Goal: Use online tool/utility: Utilize a website feature to perform a specific function

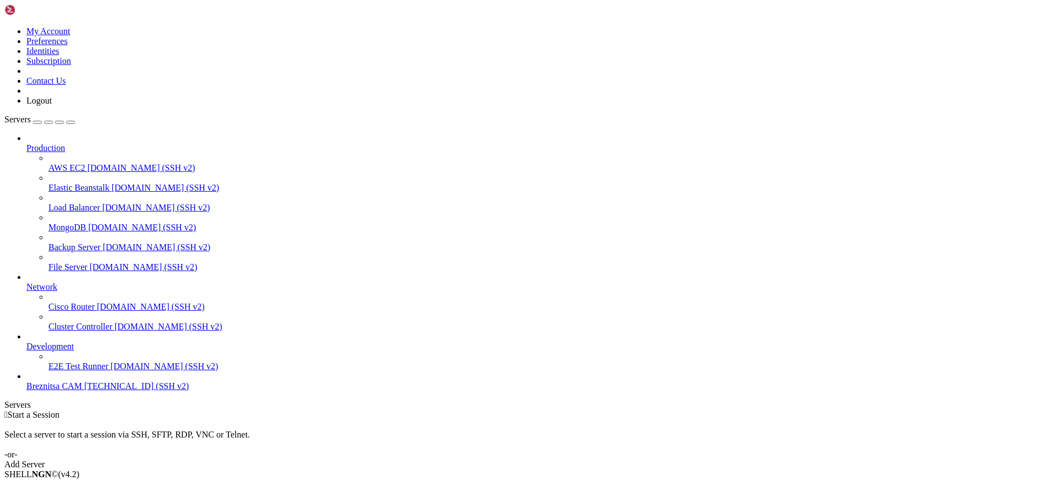
click at [82, 390] on span "Breznitsa CAM" at bounding box center [54, 385] width 56 height 9
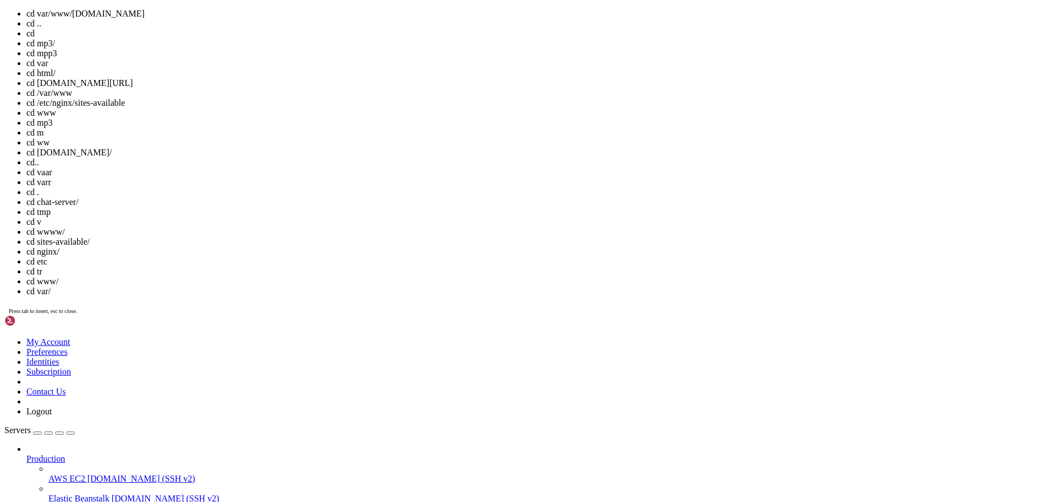
scroll to position [15, 0]
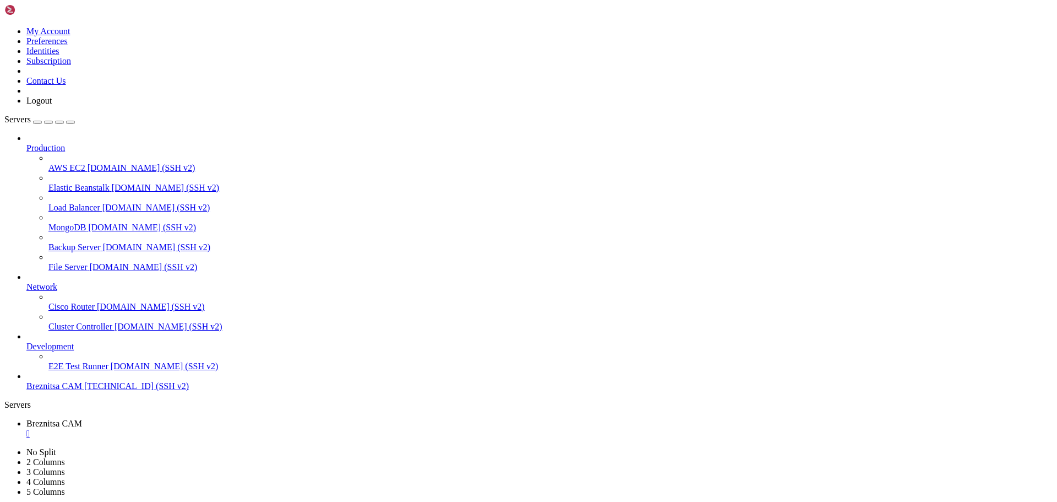
drag, startPoint x: 364, startPoint y: 666, endPoint x: 331, endPoint y: 670, distance: 33.3
drag, startPoint x: 10, startPoint y: 631, endPoint x: 343, endPoint y: 1022, distance: 513.8
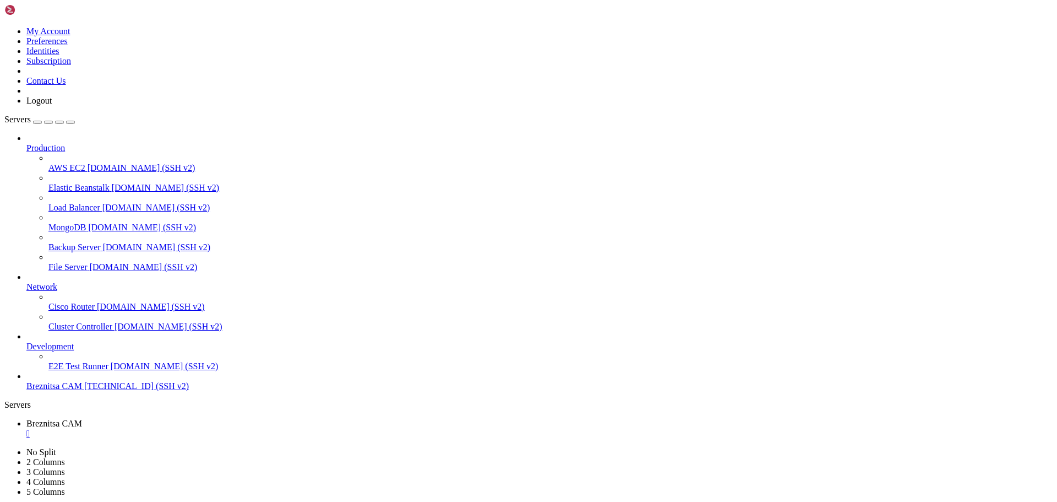
drag, startPoint x: 386, startPoint y: 1033, endPoint x: 309, endPoint y: 963, distance: 104.1
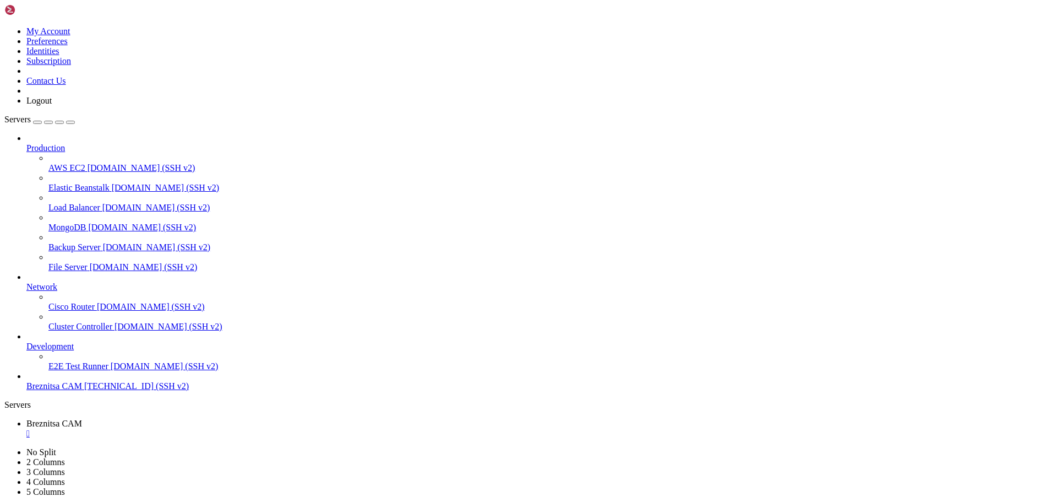
drag, startPoint x: 389, startPoint y: 1035, endPoint x: 297, endPoint y: 999, distance: 98.9
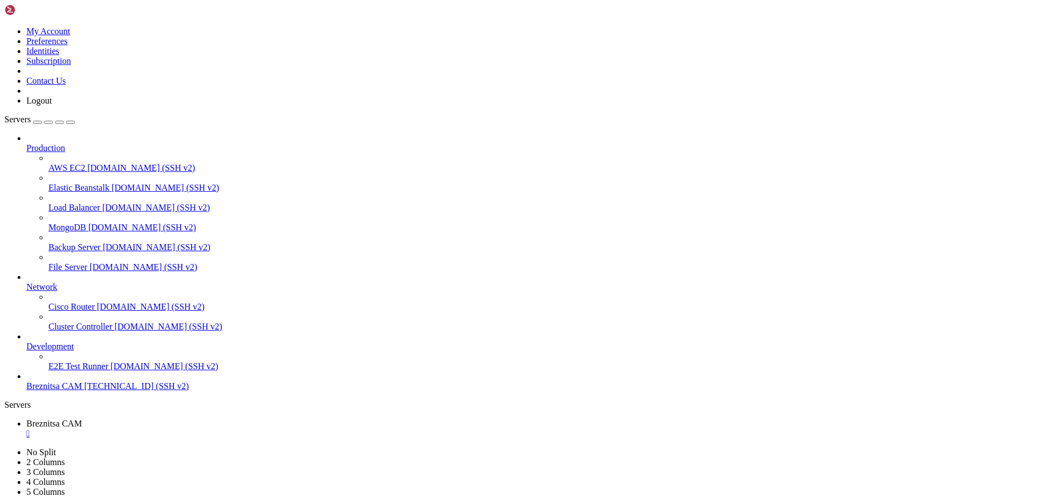
drag, startPoint x: 374, startPoint y: 1034, endPoint x: 344, endPoint y: 998, distance: 46.5
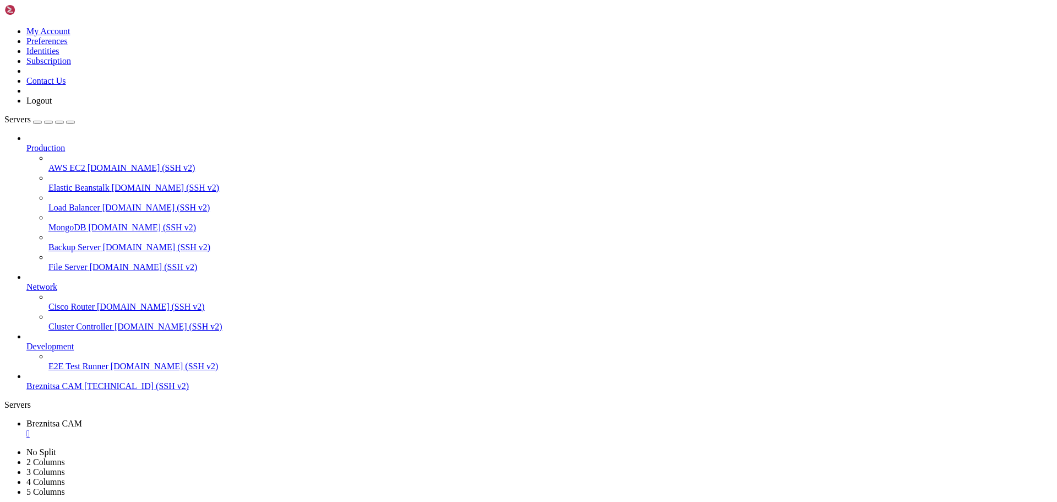
drag, startPoint x: 10, startPoint y: 709, endPoint x: 654, endPoint y: 1024, distance: 716.5
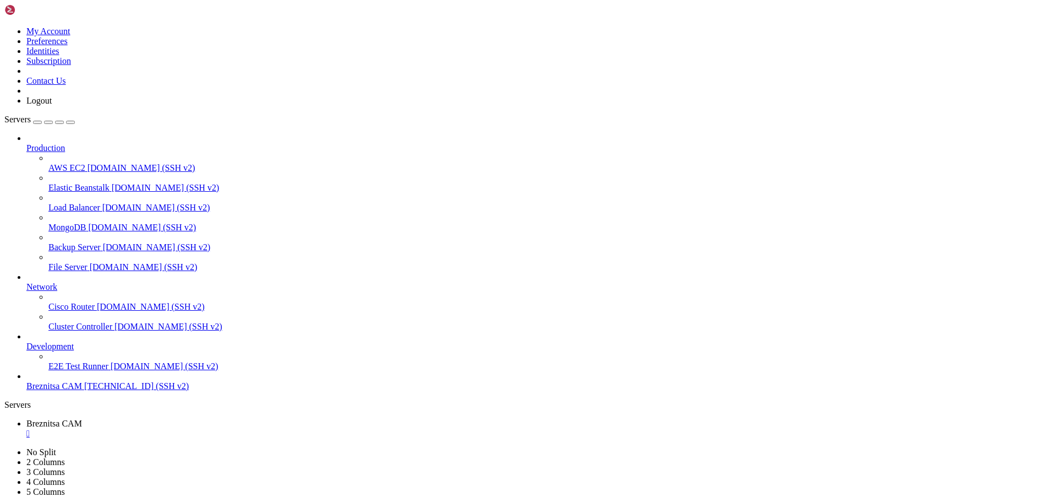
drag, startPoint x: 10, startPoint y: 699, endPoint x: 437, endPoint y: 1023, distance: 536.1
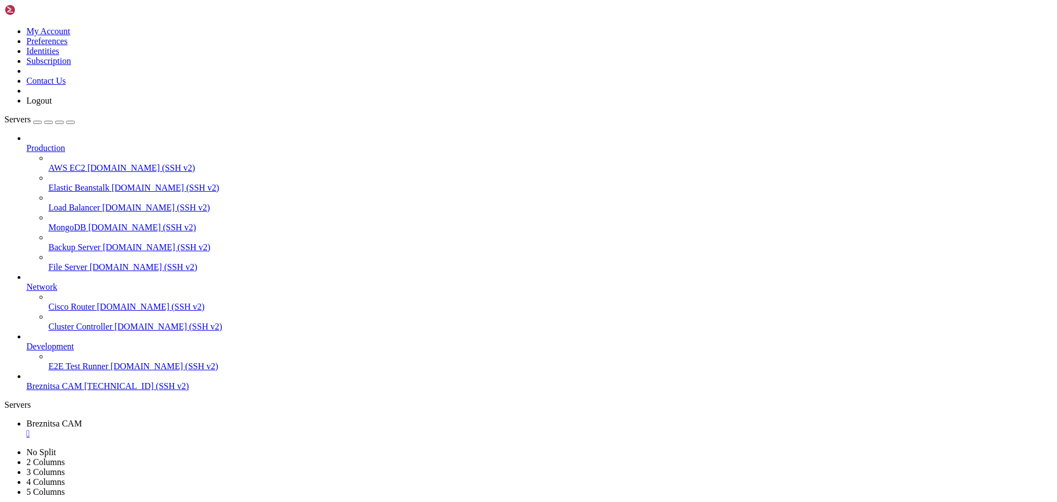
drag, startPoint x: 399, startPoint y: 1025, endPoint x: 337, endPoint y: 987, distance: 73.4
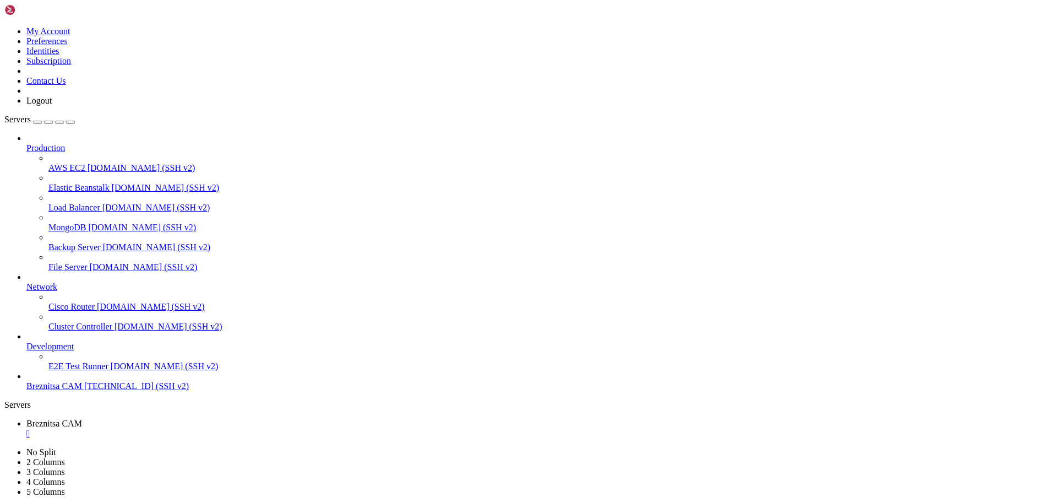
drag, startPoint x: 345, startPoint y: 1033, endPoint x: 315, endPoint y: 1033, distance: 29.7
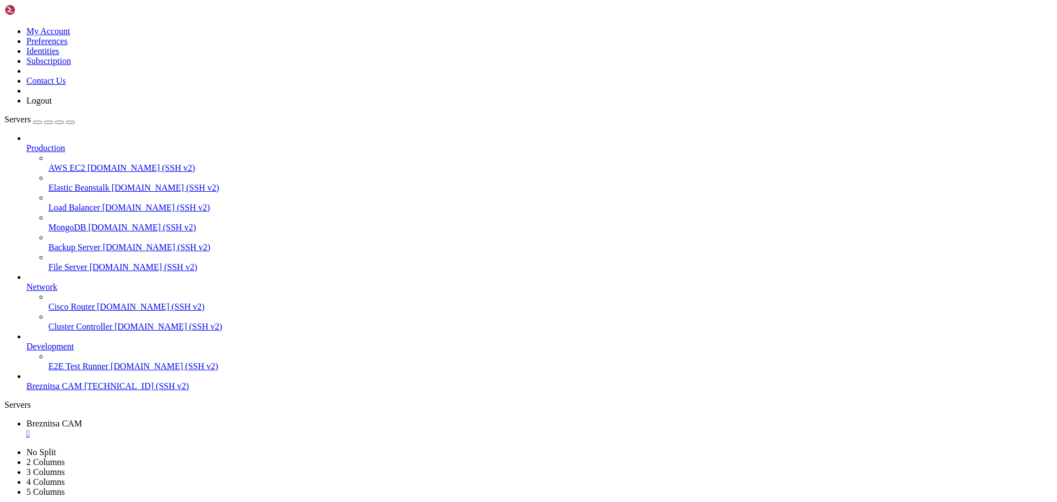
scroll to position [2790, 0]
drag, startPoint x: 412, startPoint y: 1029, endPoint x: 378, endPoint y: 1027, distance: 33.7
drag, startPoint x: 6, startPoint y: 1004, endPoint x: 120, endPoint y: 1018, distance: 114.9
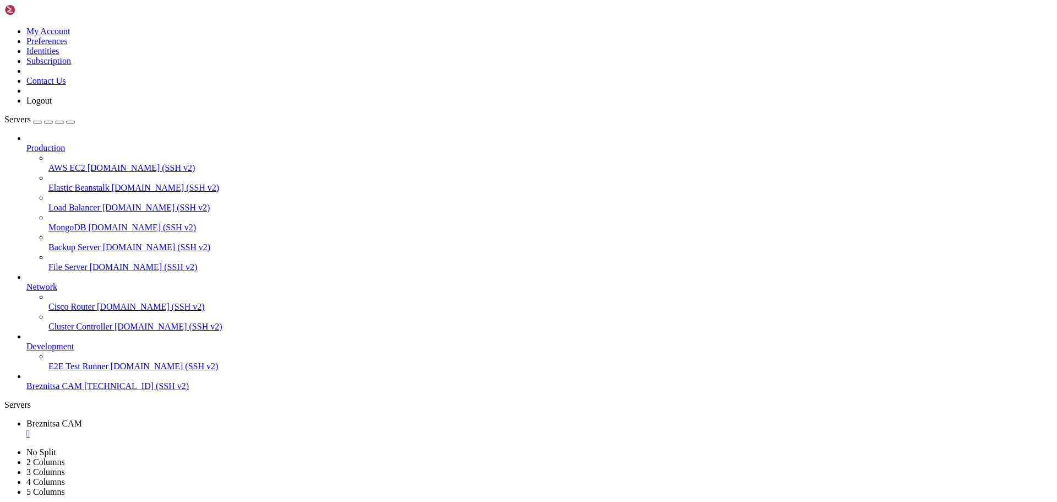
drag, startPoint x: 9, startPoint y: 1006, endPoint x: 110, endPoint y: 1023, distance: 101.7
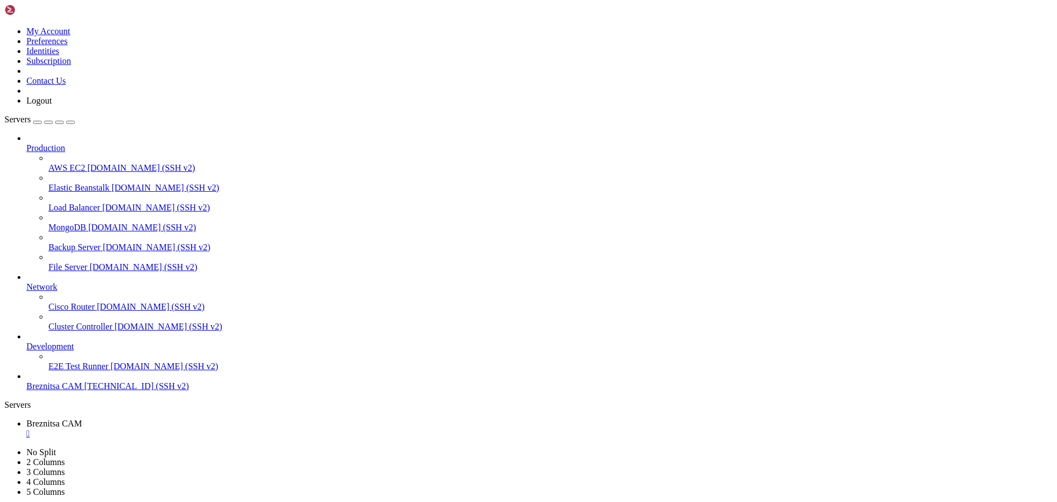
drag, startPoint x: 372, startPoint y: 1033, endPoint x: 355, endPoint y: 1032, distance: 17.1
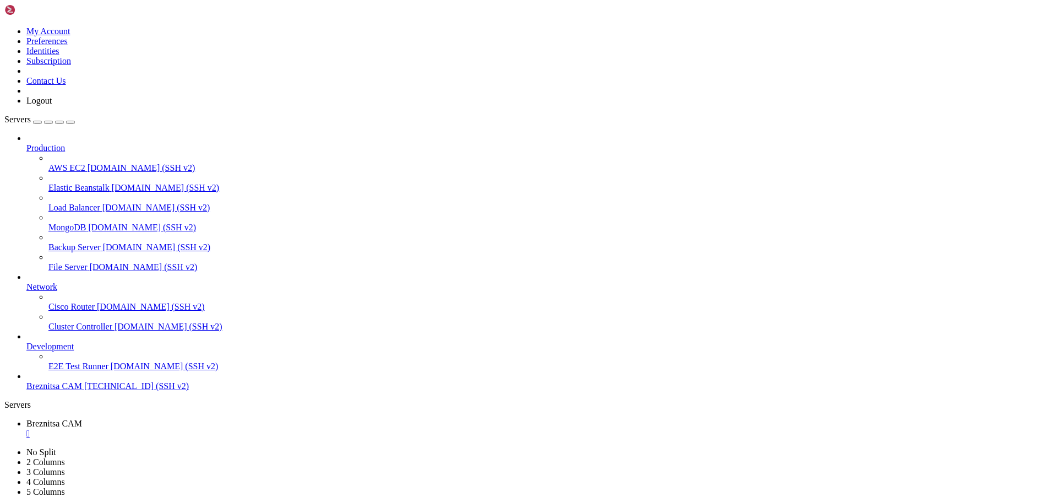
drag, startPoint x: 9, startPoint y: 699, endPoint x: 616, endPoint y: 1022, distance: 687.7
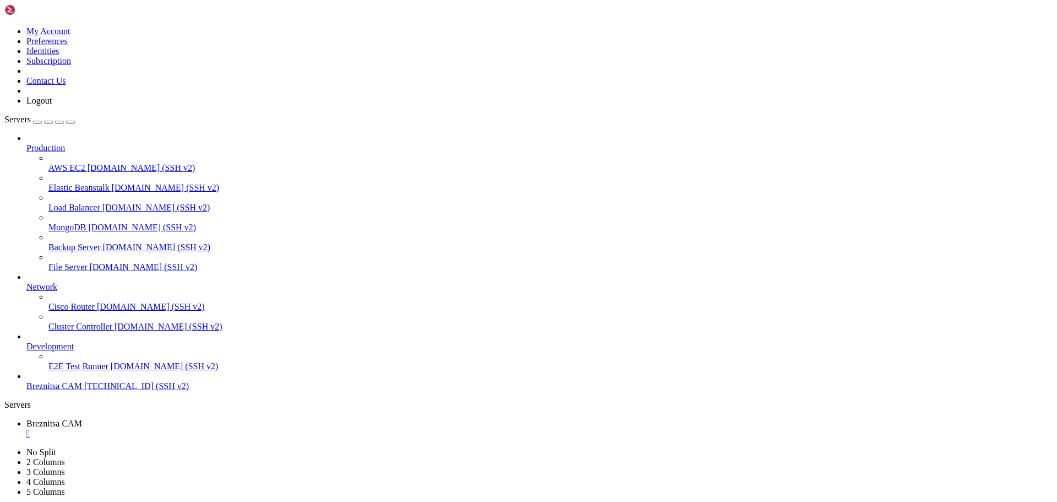
drag, startPoint x: 9, startPoint y: 755, endPoint x: 507, endPoint y: 915, distance: 523.2
drag, startPoint x: 382, startPoint y: 1032, endPoint x: 353, endPoint y: 1021, distance: 31.2
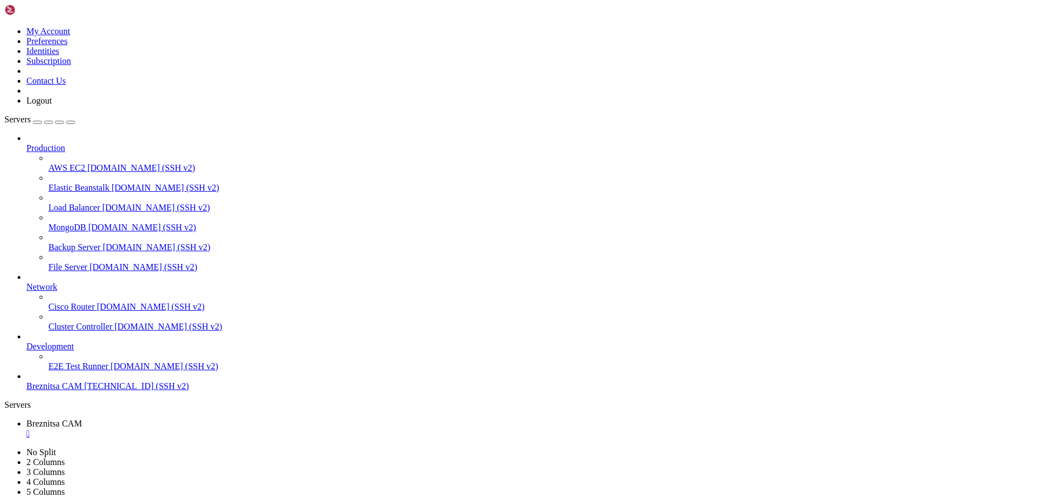
scroll to position [4775, 0]
drag, startPoint x: 10, startPoint y: 914, endPoint x: 333, endPoint y: 1022, distance: 340.3
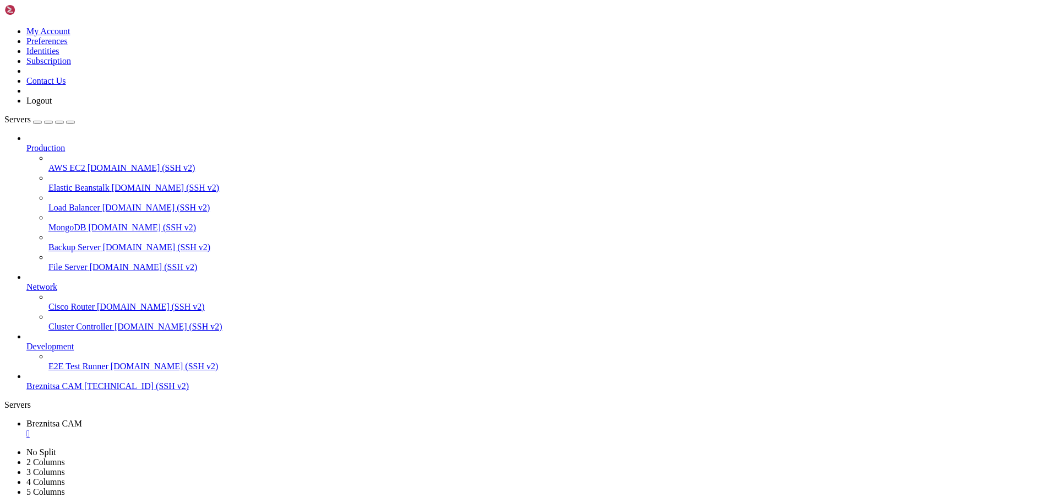
drag, startPoint x: 390, startPoint y: 1028, endPoint x: 366, endPoint y: 1028, distance: 24.2
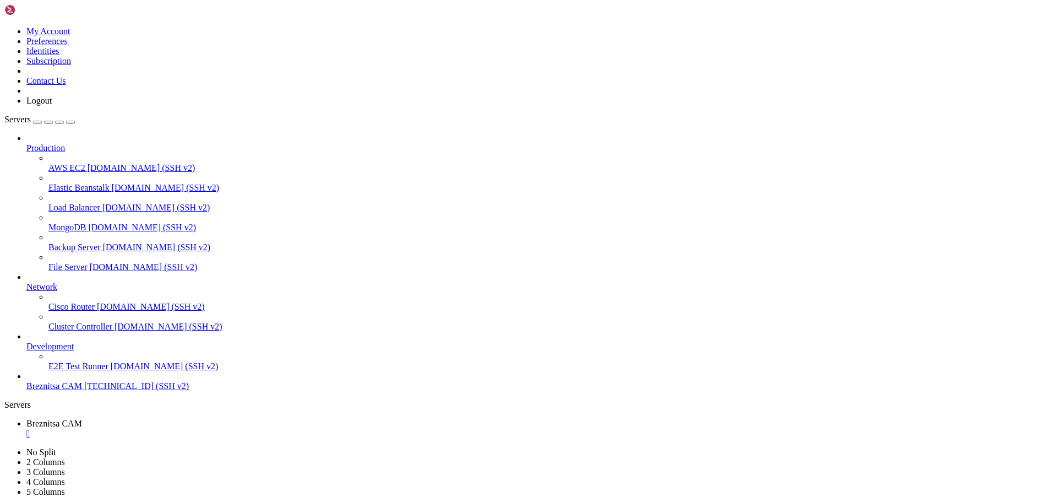
drag, startPoint x: 9, startPoint y: 942, endPoint x: 299, endPoint y: 1023, distance: 301.3
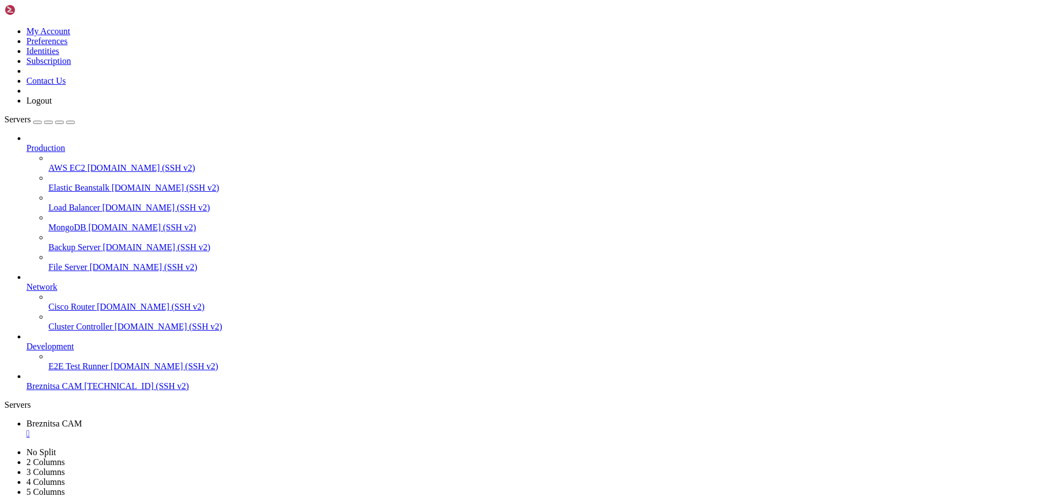
drag, startPoint x: 362, startPoint y: 1029, endPoint x: 340, endPoint y: 1028, distance: 21.5
drag, startPoint x: 416, startPoint y: 953, endPoint x: 395, endPoint y: 956, distance: 21.1
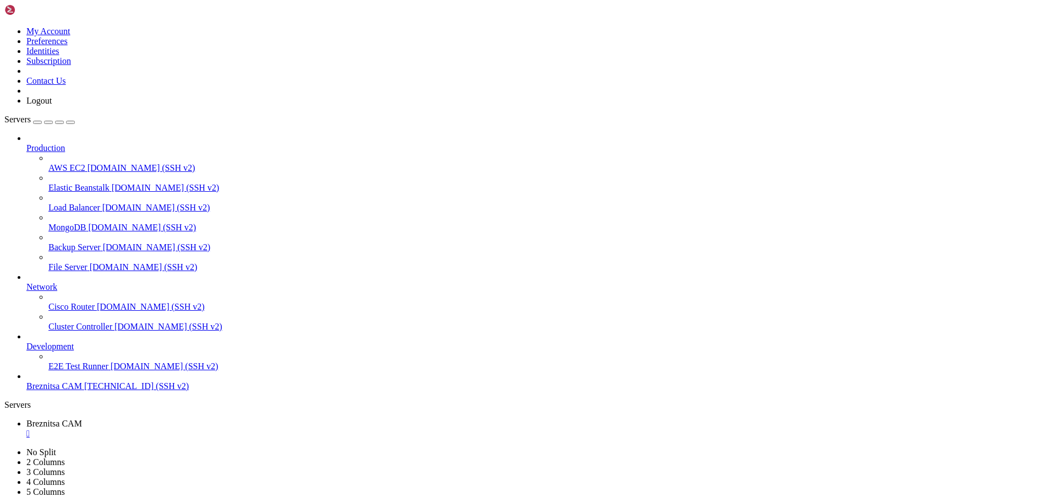
drag, startPoint x: 434, startPoint y: 1040, endPoint x: 448, endPoint y: 1015, distance: 29.1
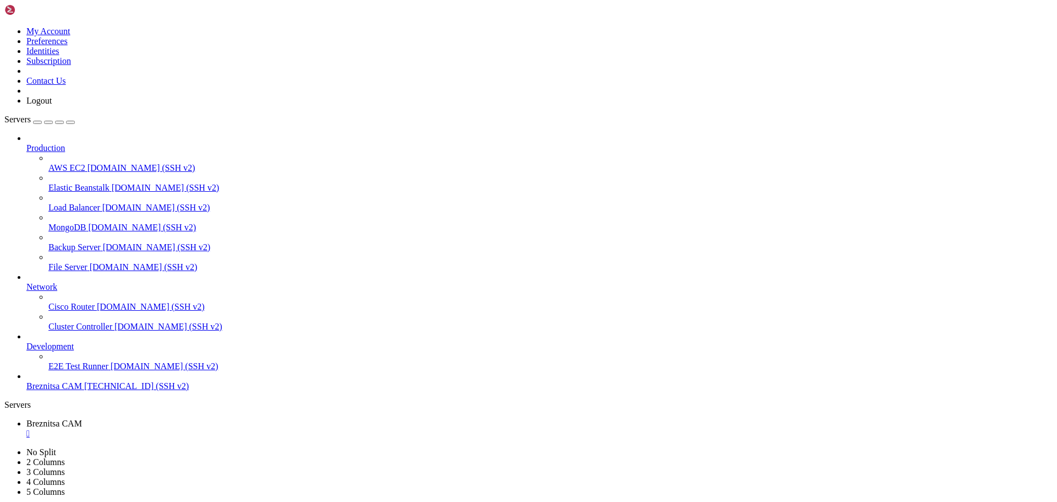
drag, startPoint x: 385, startPoint y: 1033, endPoint x: 362, endPoint y: 1028, distance: 23.5
drag, startPoint x: 8, startPoint y: 950, endPoint x: 198, endPoint y: 984, distance: 193.2
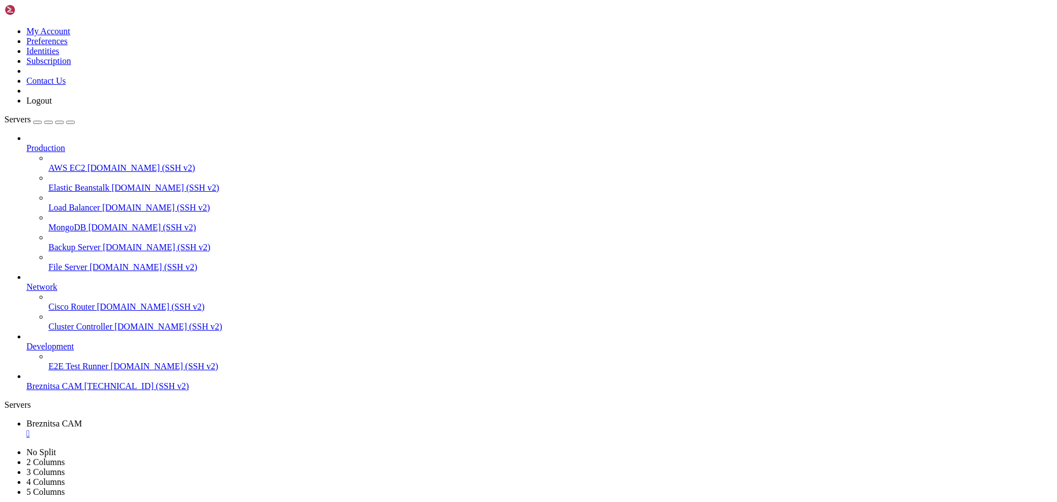
drag, startPoint x: 9, startPoint y: 953, endPoint x: 297, endPoint y: 1026, distance: 297.1
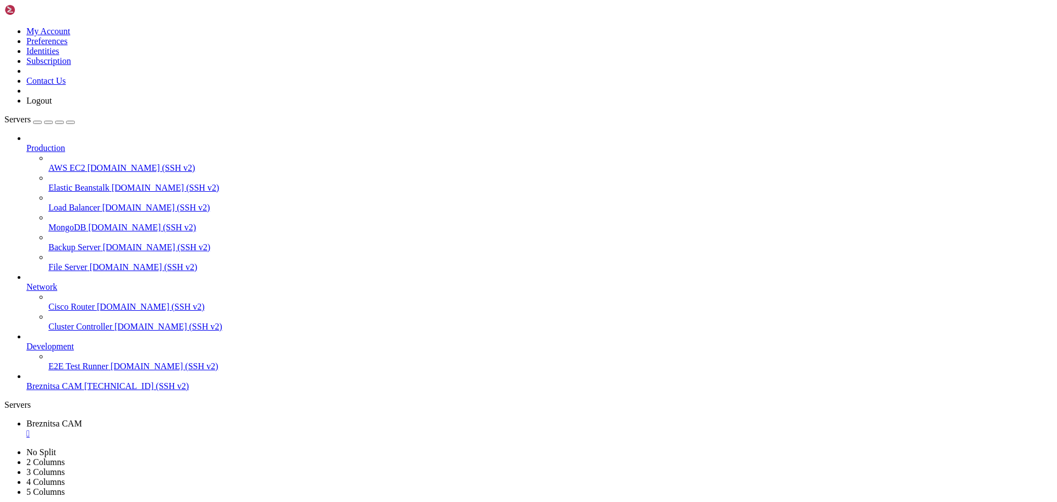
scroll to position [6526, 0]
drag, startPoint x: 356, startPoint y: 1030, endPoint x: 334, endPoint y: 1031, distance: 21.5
drag, startPoint x: 9, startPoint y: 971, endPoint x: 418, endPoint y: 1023, distance: 412.0
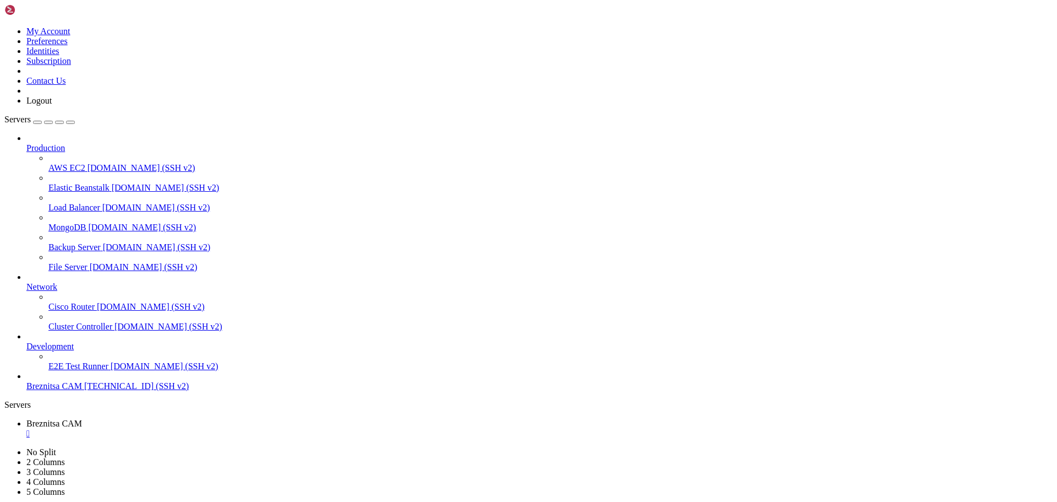
drag, startPoint x: 361, startPoint y: 1033, endPoint x: 326, endPoint y: 1031, distance: 35.3
drag, startPoint x: 10, startPoint y: 1008, endPoint x: 243, endPoint y: 1016, distance: 233.1
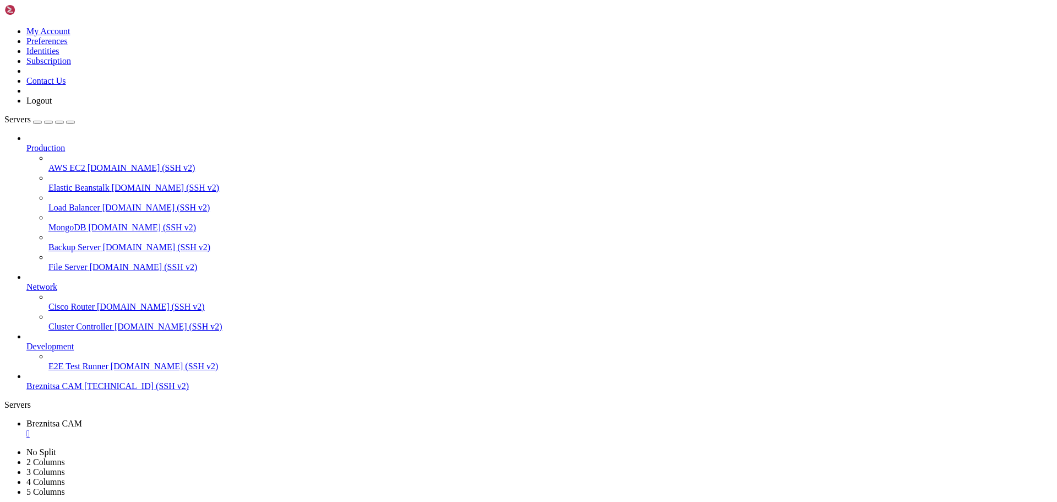
scroll to position [6620, 0]
drag, startPoint x: 392, startPoint y: 1032, endPoint x: 342, endPoint y: 1031, distance: 49.6
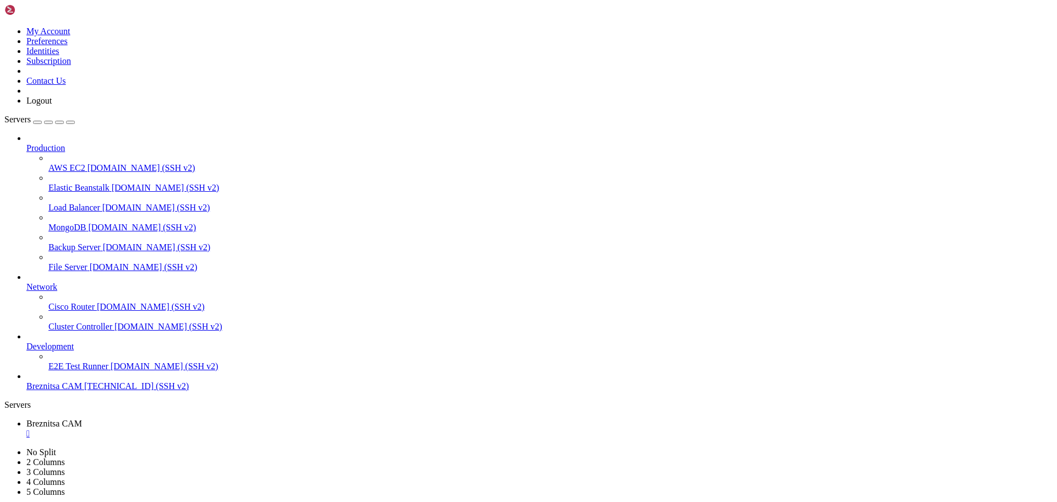
scroll to position [6732, 0]
drag, startPoint x: 356, startPoint y: 1032, endPoint x: 332, endPoint y: 1031, distance: 23.7
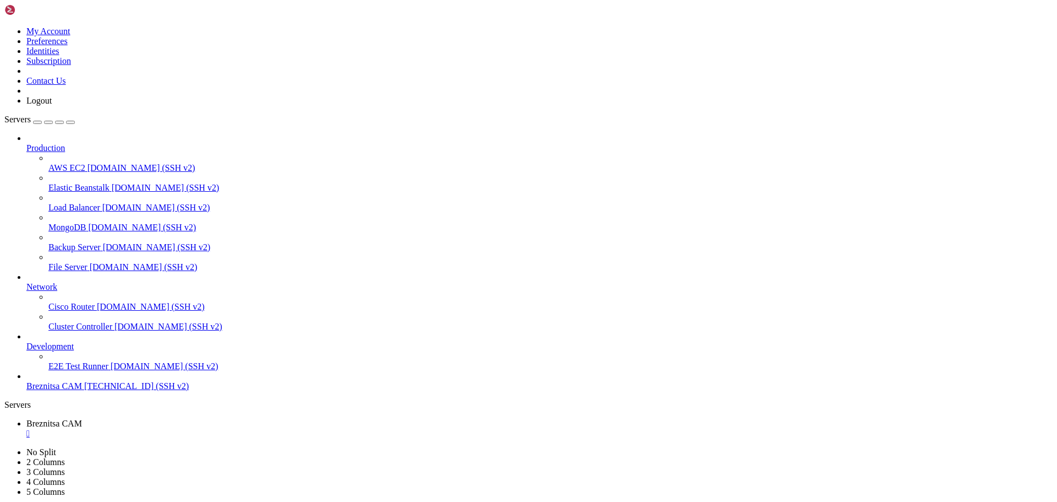
drag, startPoint x: 348, startPoint y: 1037, endPoint x: 339, endPoint y: 1037, distance: 8.8
